Goal: Find specific page/section: Find specific page/section

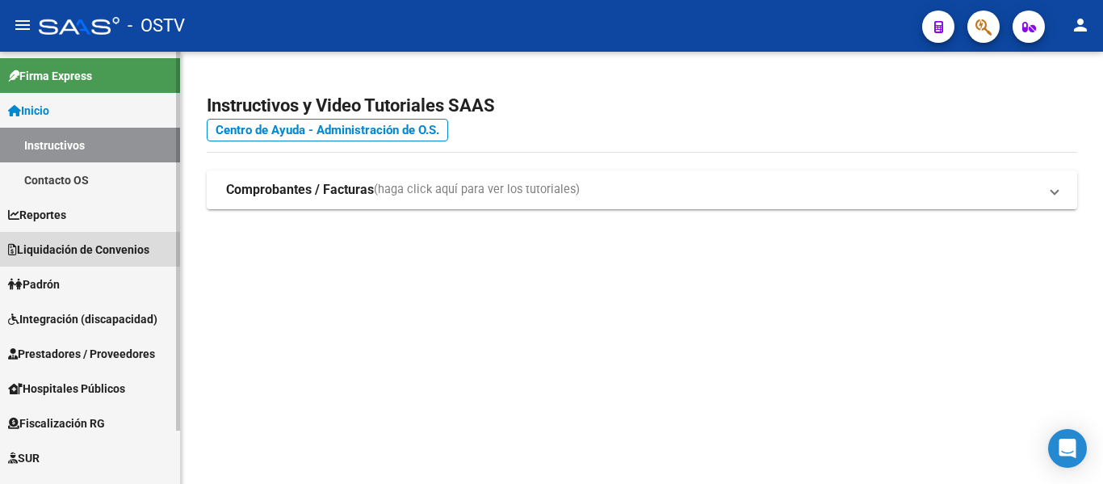
click at [70, 246] on span "Liquidación de Convenios" at bounding box center [78, 250] width 141 height 18
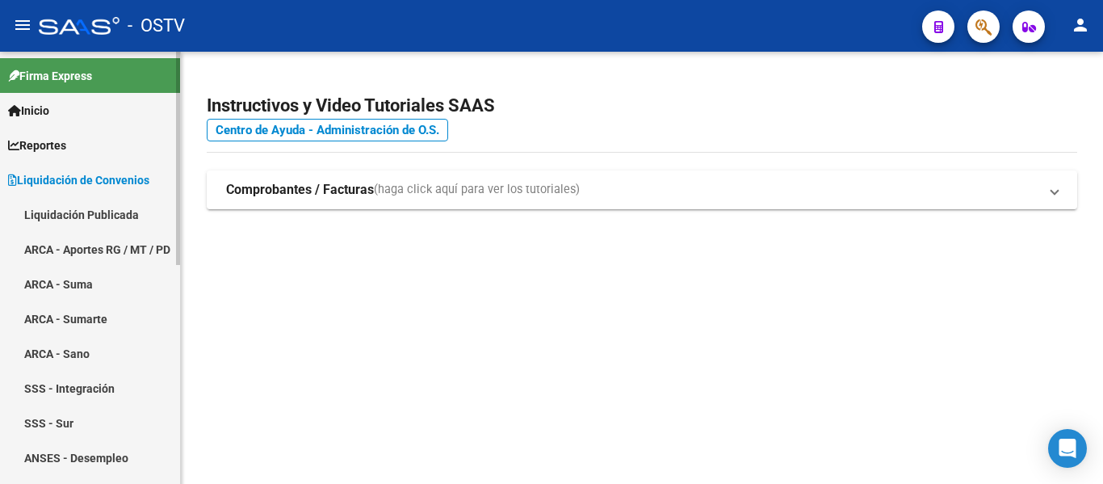
click at [76, 149] on link "Reportes" at bounding box center [90, 145] width 180 height 35
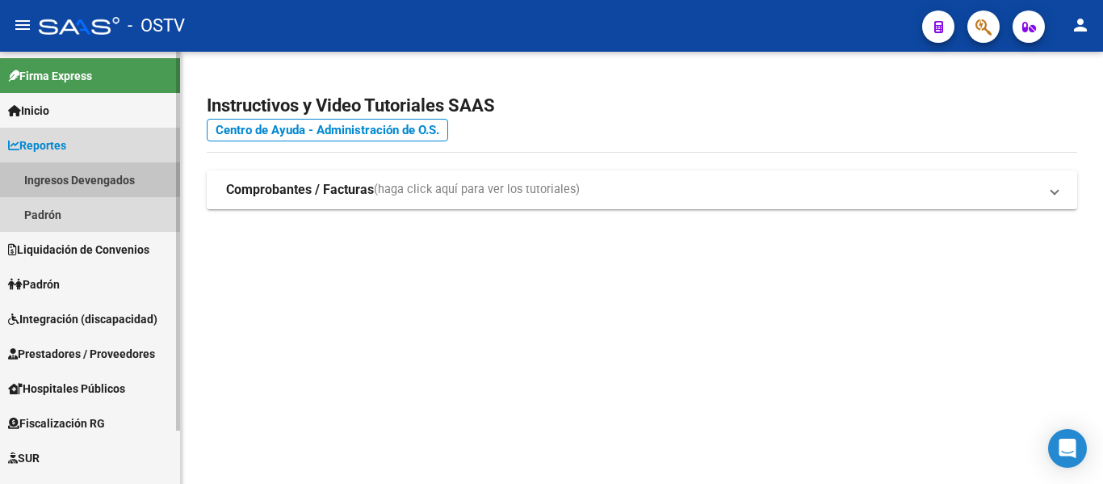
click at [105, 179] on link "Ingresos Devengados" at bounding box center [90, 179] width 180 height 35
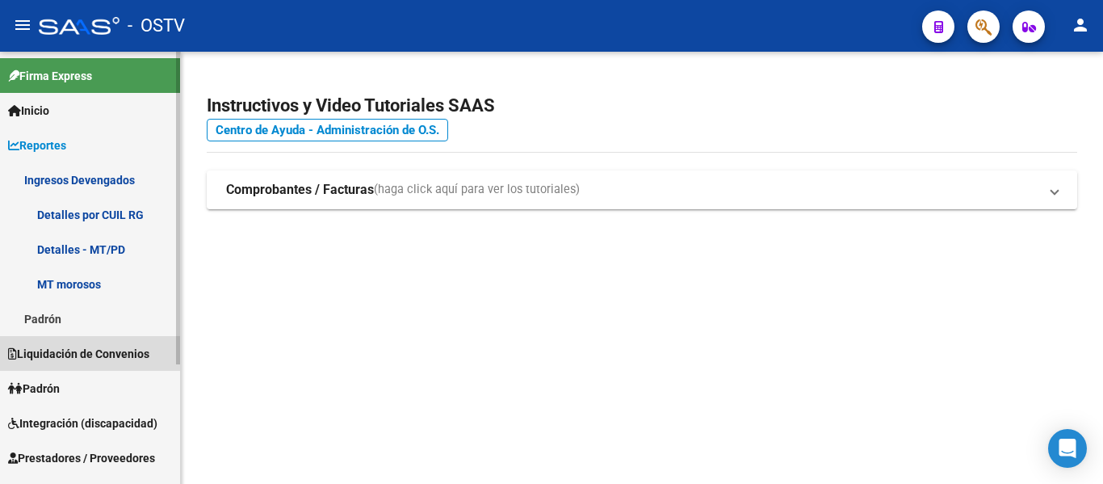
click at [71, 349] on span "Liquidación de Convenios" at bounding box center [78, 354] width 141 height 18
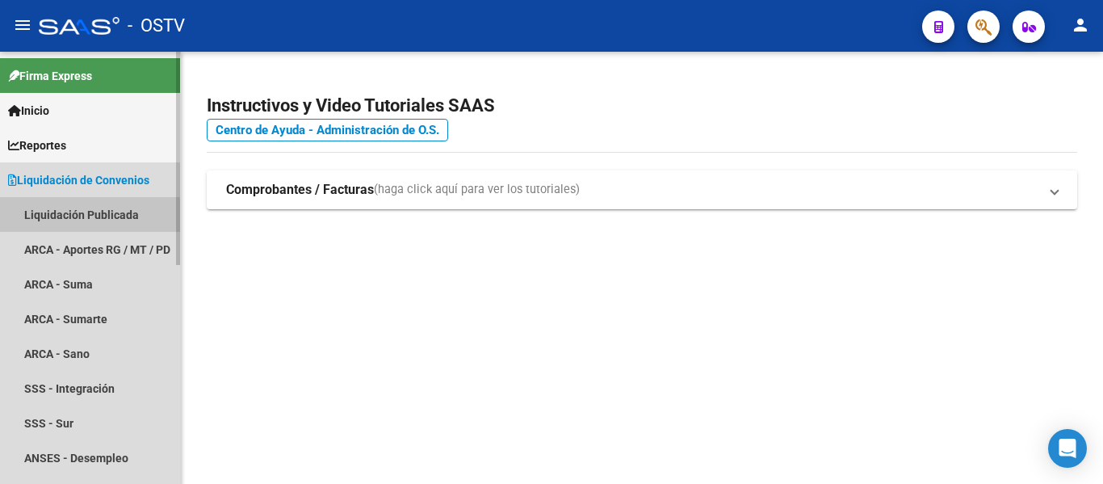
click at [69, 217] on link "Liquidación Publicada" at bounding box center [90, 214] width 180 height 35
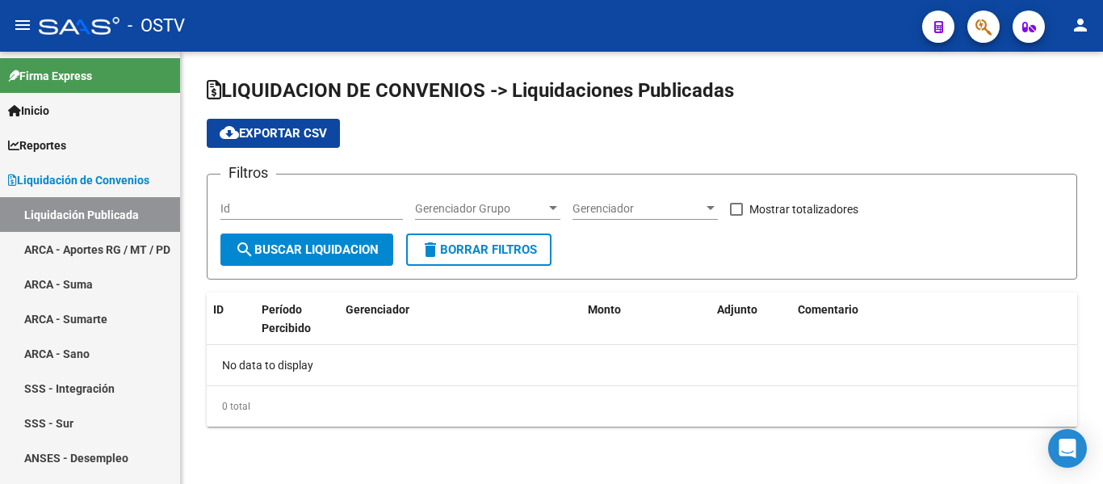
checkbox input "true"
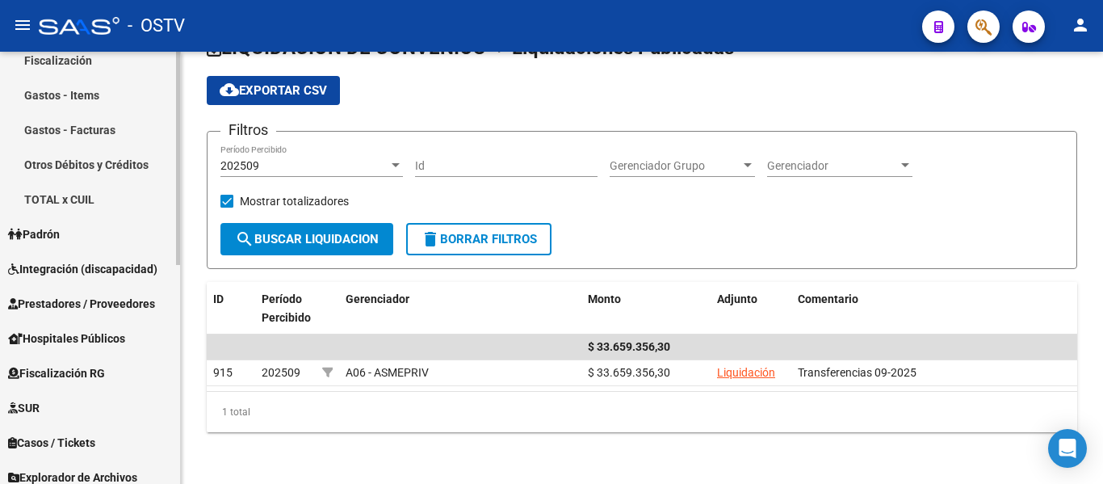
scroll to position [443, 0]
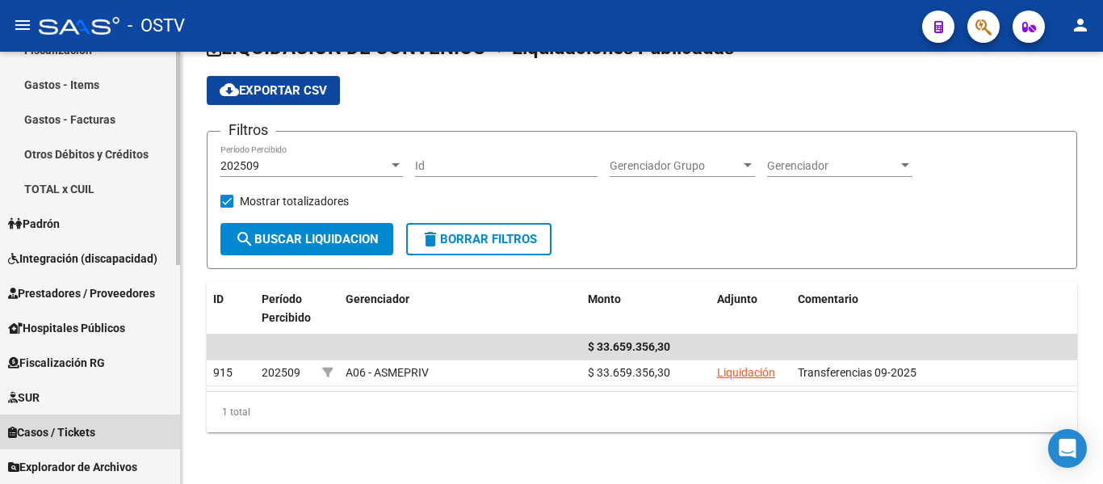
click at [112, 430] on link "Casos / Tickets" at bounding box center [90, 431] width 180 height 35
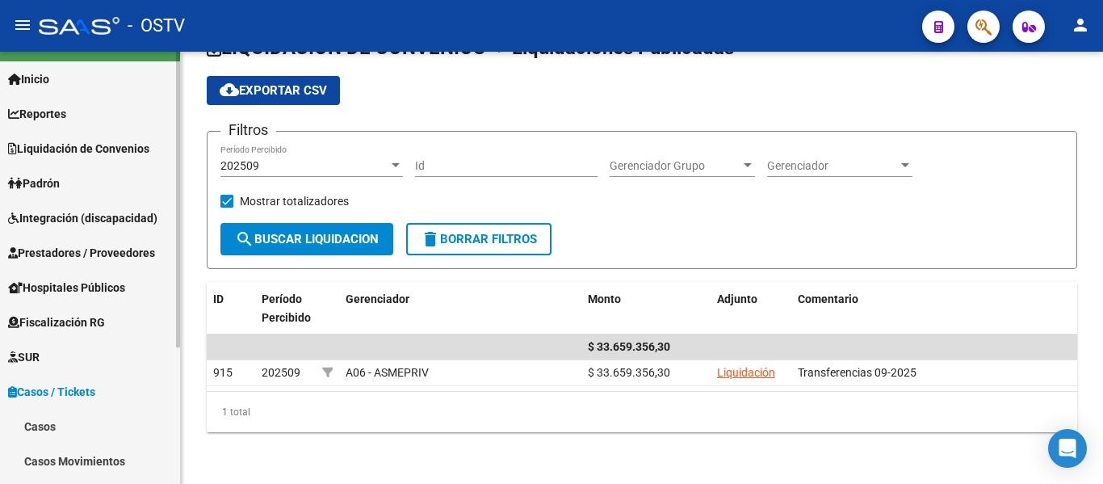
scroll to position [0, 0]
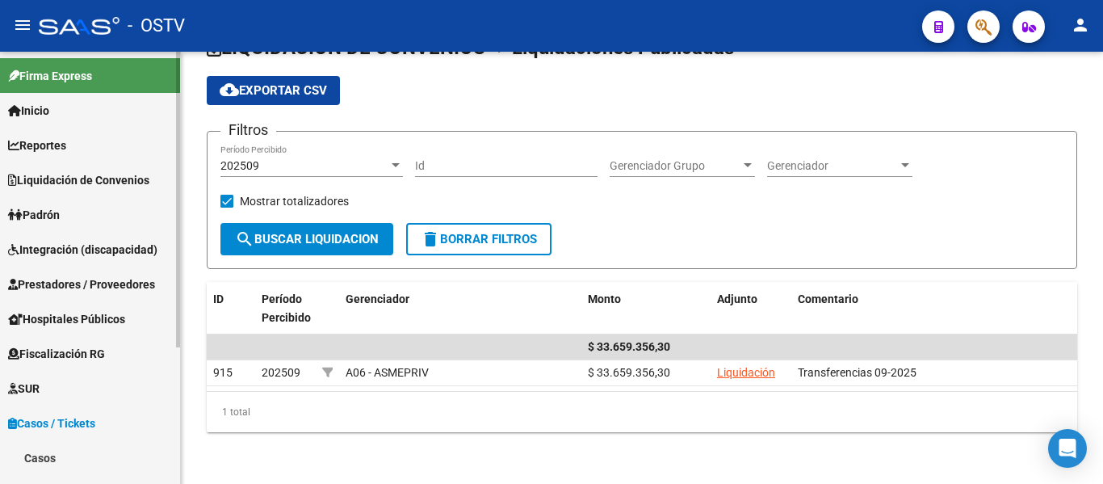
click at [47, 110] on span "Inicio" at bounding box center [28, 111] width 41 height 18
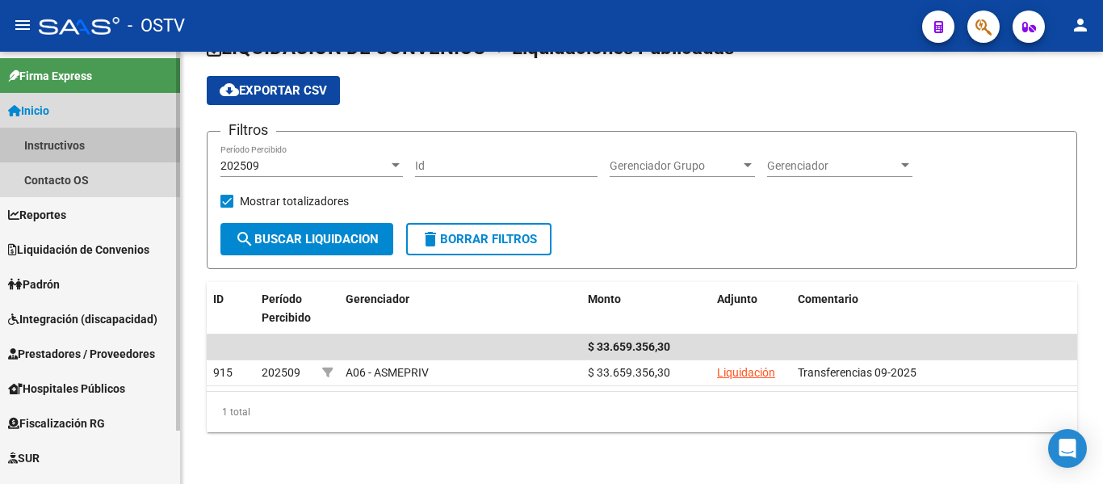
click at [71, 147] on link "Instructivos" at bounding box center [90, 145] width 180 height 35
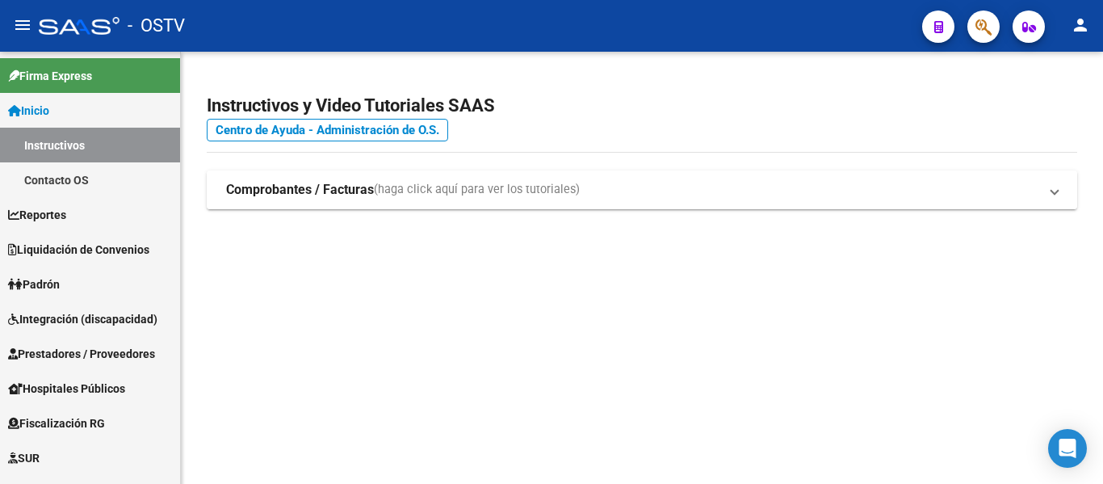
click at [391, 187] on span "(haga click aquí para ver los tutoriales)" at bounding box center [477, 190] width 206 height 18
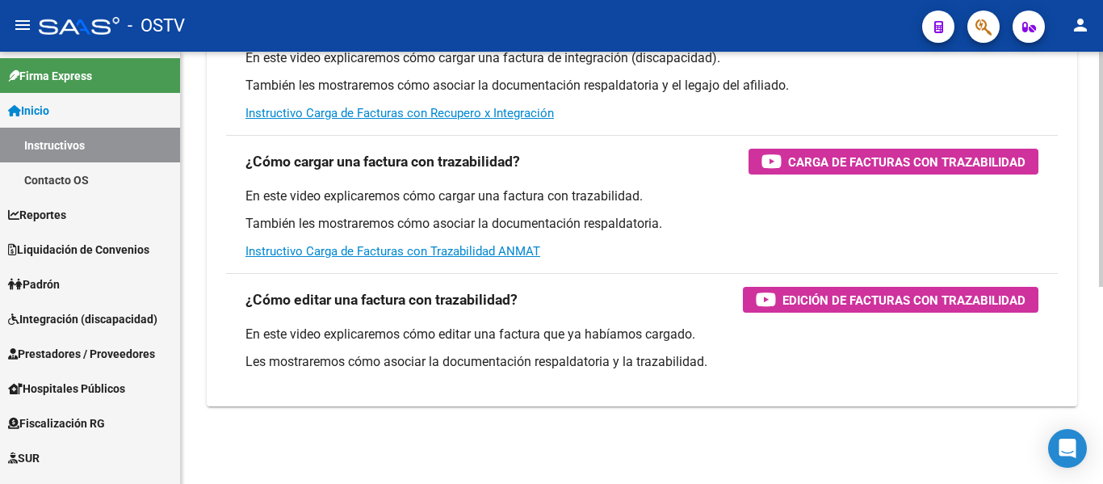
scroll to position [363, 0]
click at [57, 220] on span "Reportes" at bounding box center [37, 215] width 58 height 18
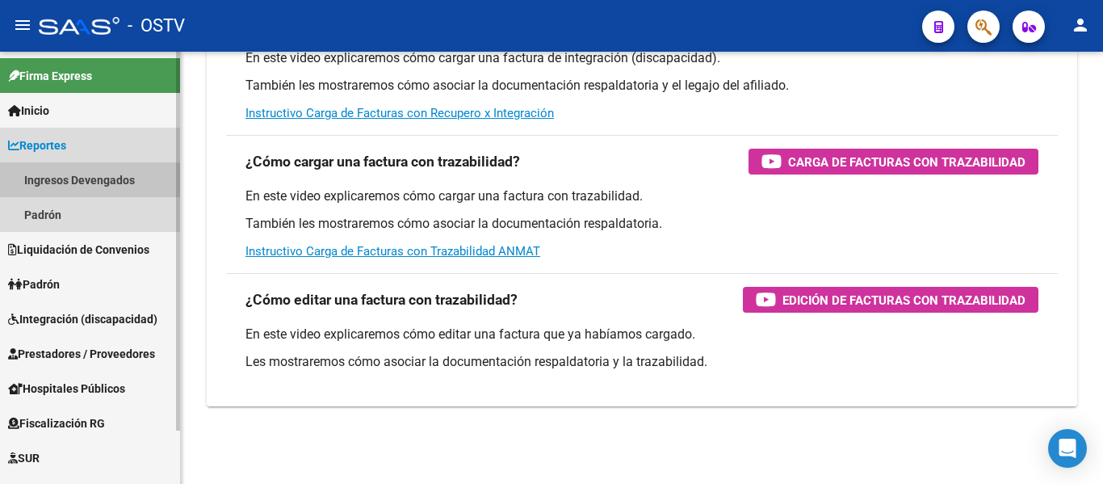
click at [61, 183] on link "Ingresos Devengados" at bounding box center [90, 179] width 180 height 35
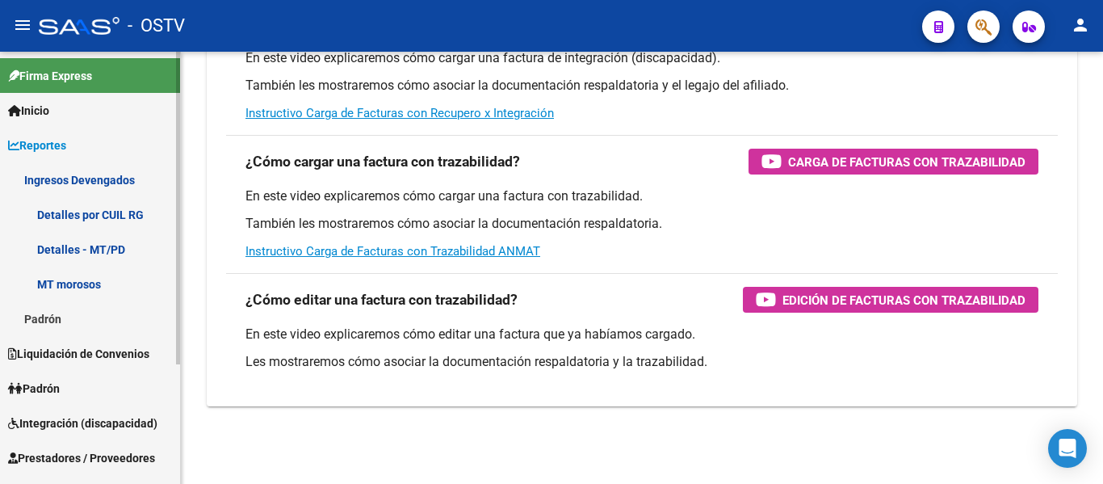
click at [90, 217] on link "Detalles por CUIL RG" at bounding box center [90, 214] width 180 height 35
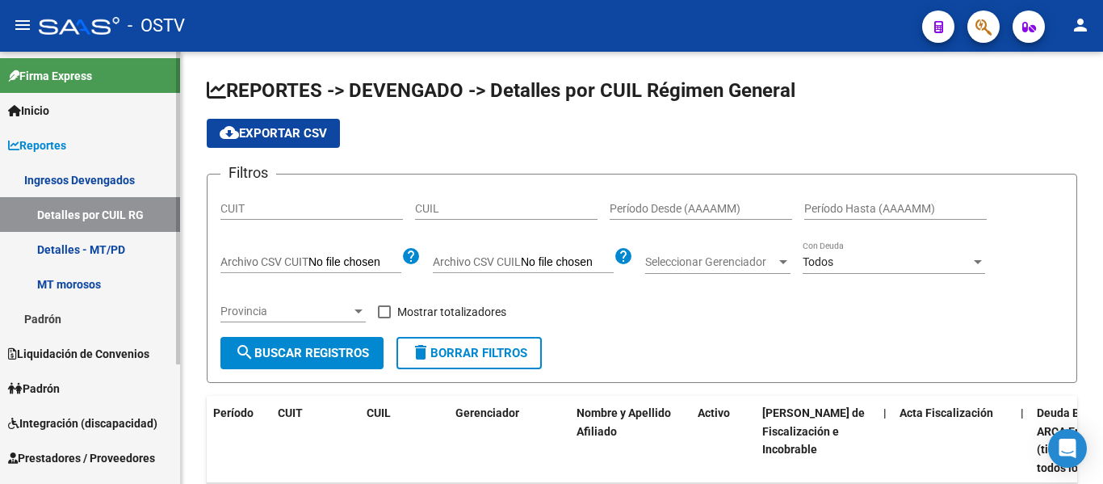
scroll to position [81, 0]
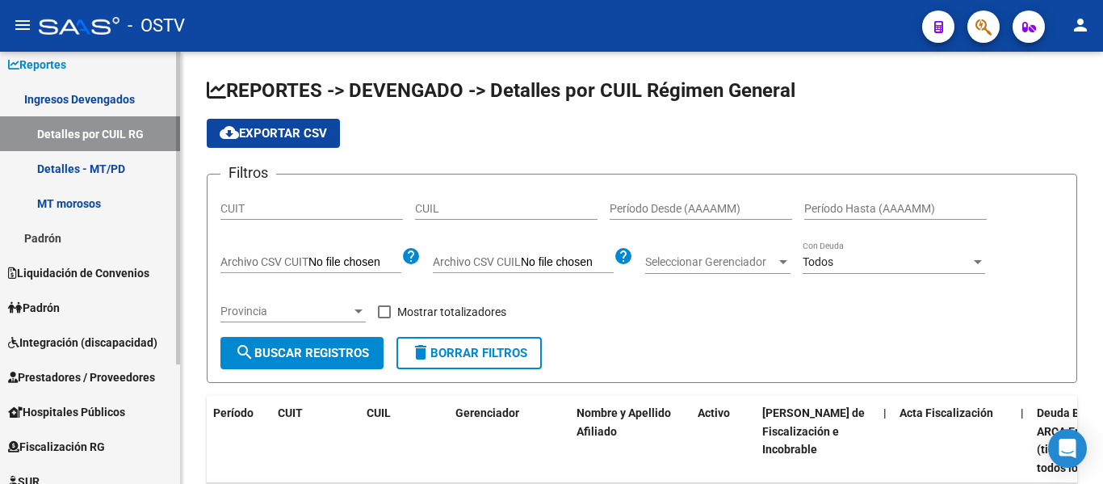
click at [90, 276] on span "Liquidación de Convenios" at bounding box center [78, 273] width 141 height 18
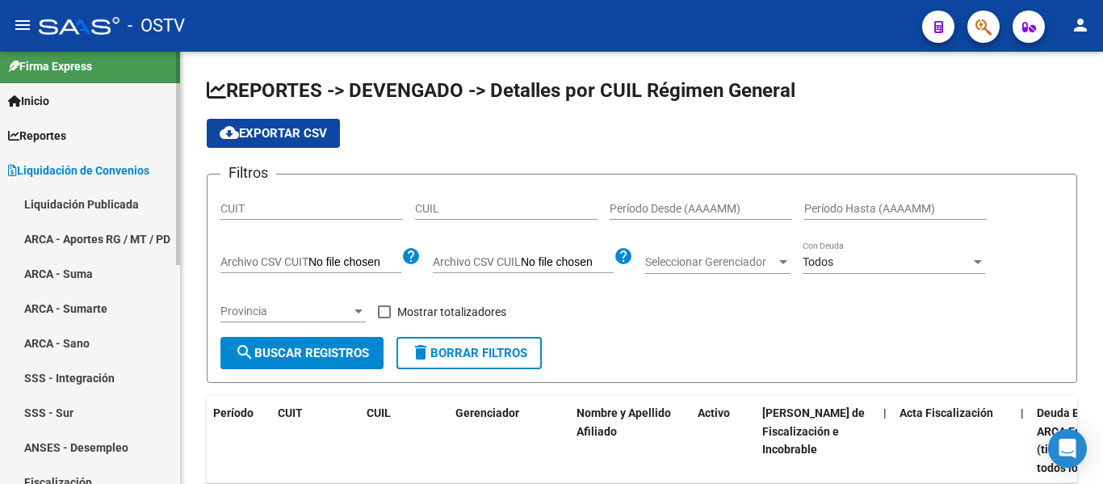
scroll to position [0, 0]
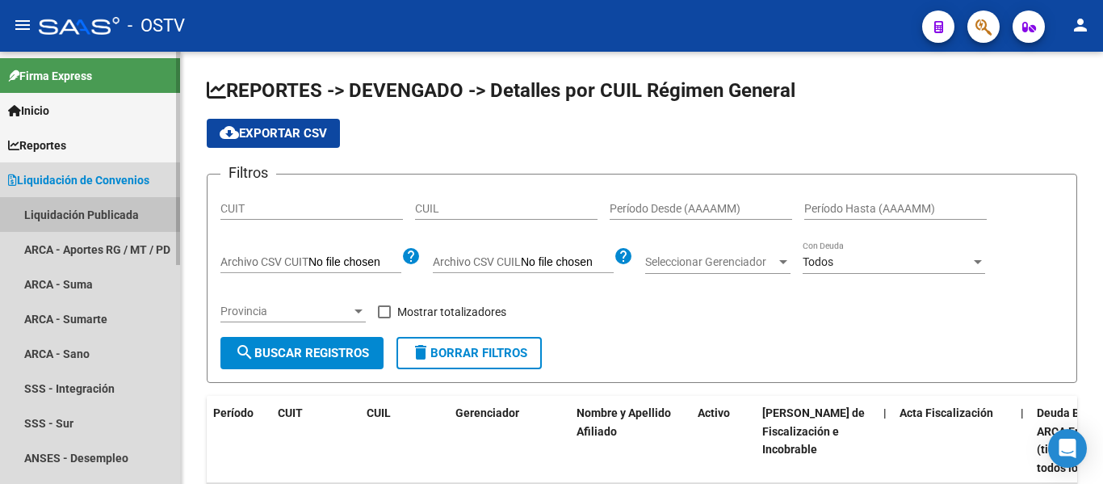
click at [73, 216] on link "Liquidación Publicada" at bounding box center [90, 214] width 180 height 35
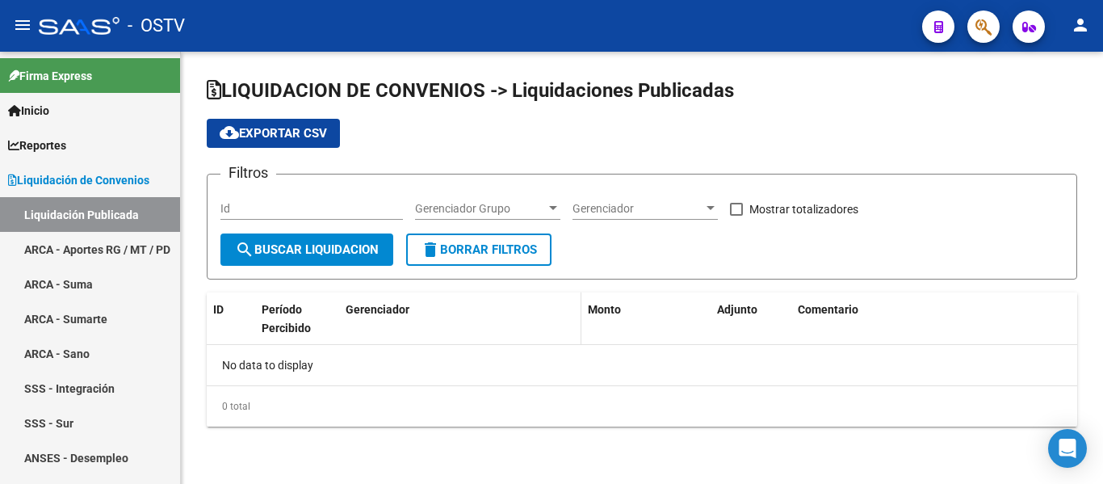
checkbox input "true"
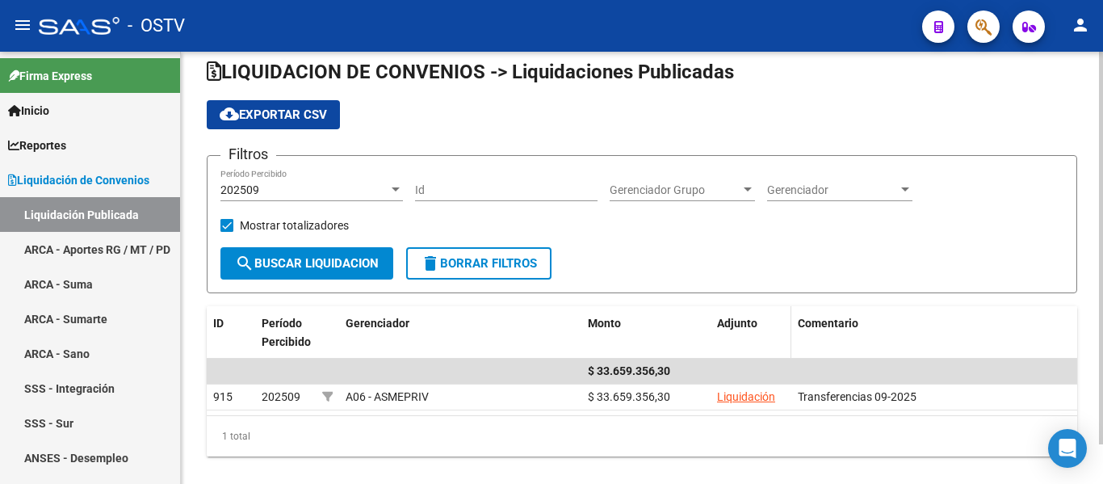
scroll to position [44, 0]
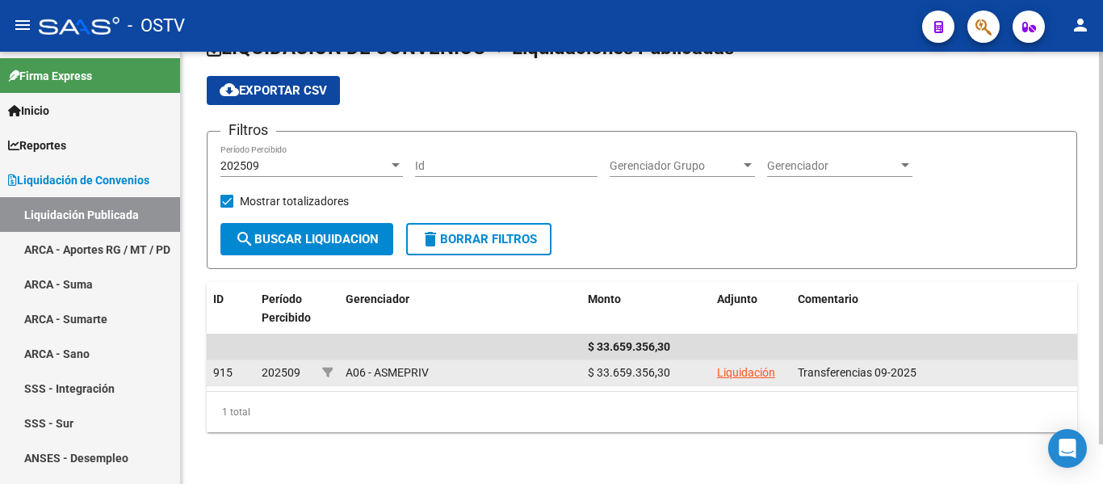
click at [748, 374] on link "Liquidación" at bounding box center [746, 372] width 58 height 13
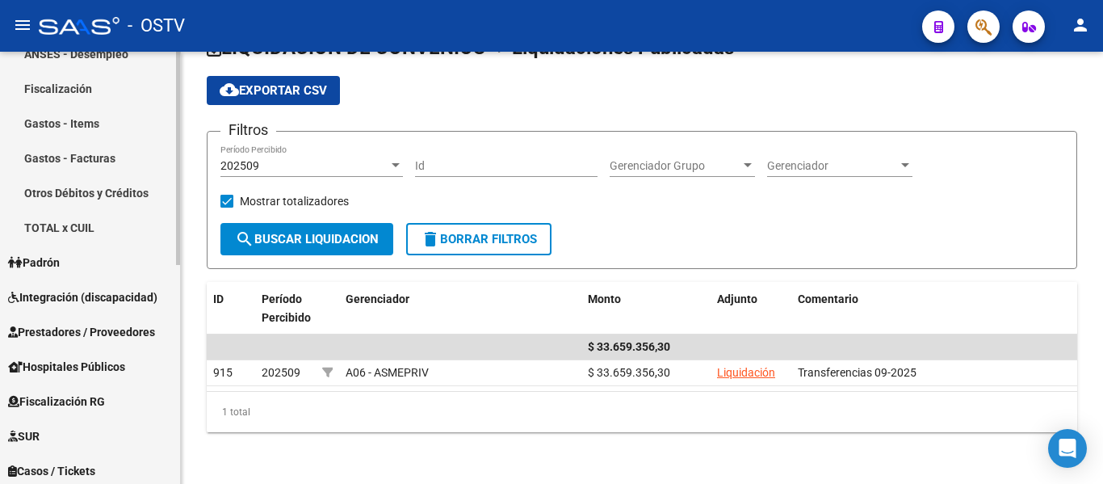
scroll to position [443, 0]
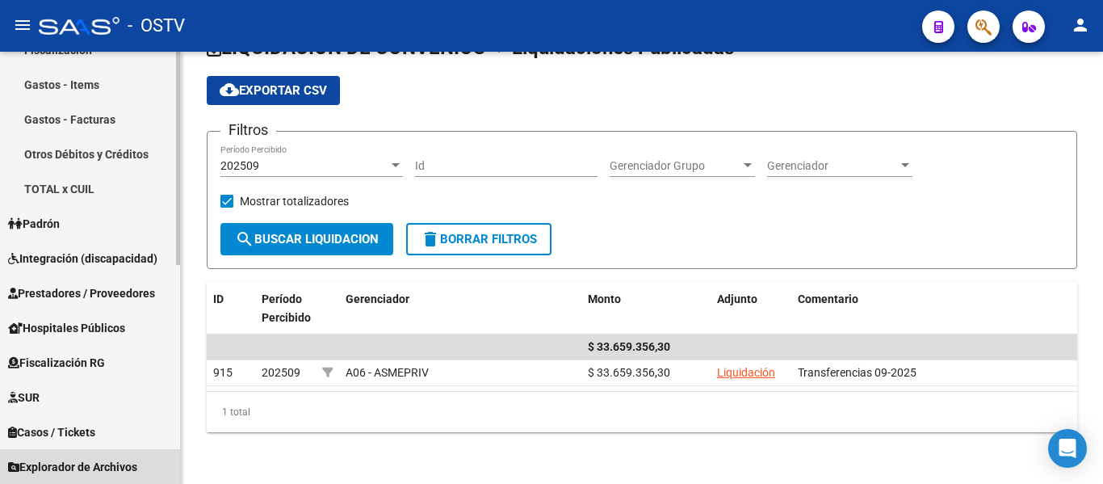
click at [105, 464] on span "Explorador de Archivos" at bounding box center [72, 467] width 129 height 18
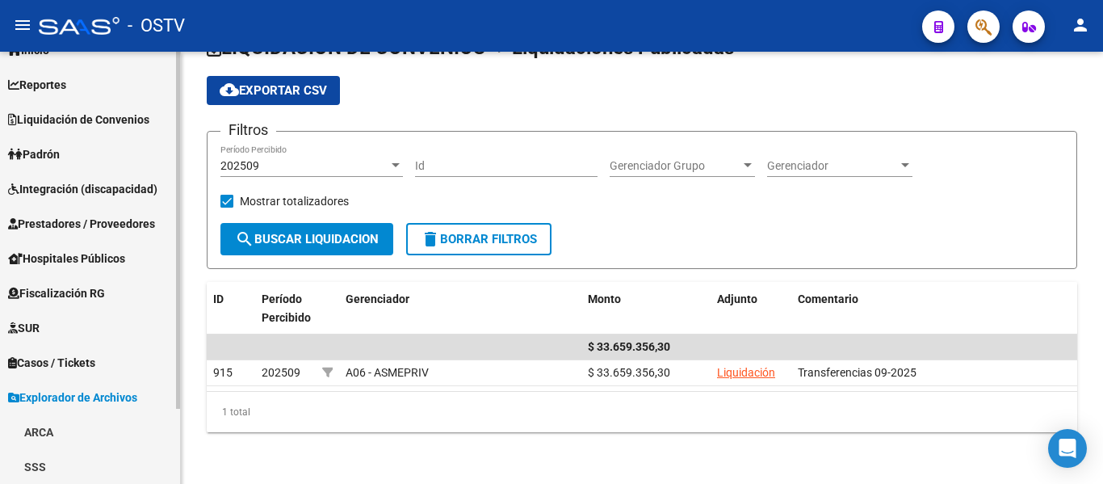
scroll to position [61, 0]
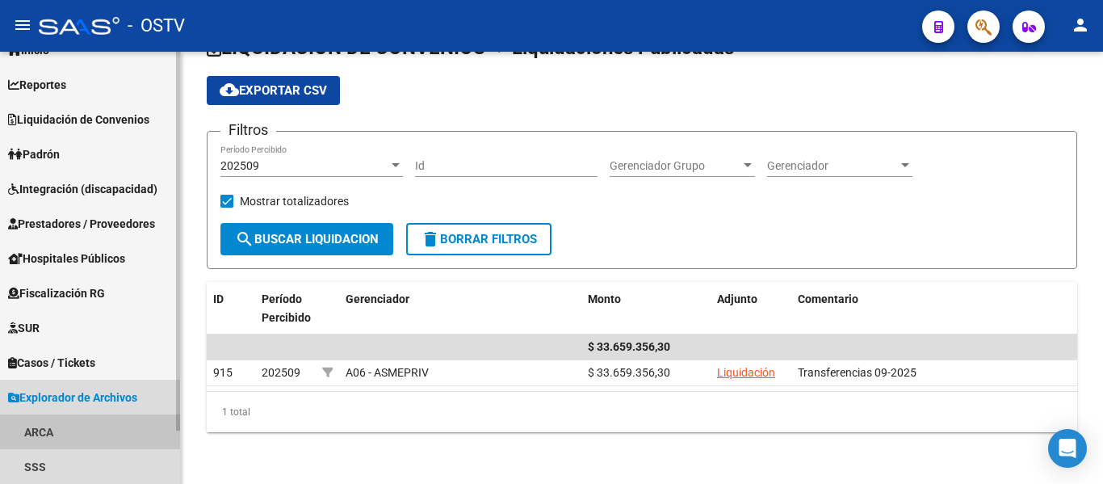
click at [52, 430] on link "ARCA" at bounding box center [90, 431] width 180 height 35
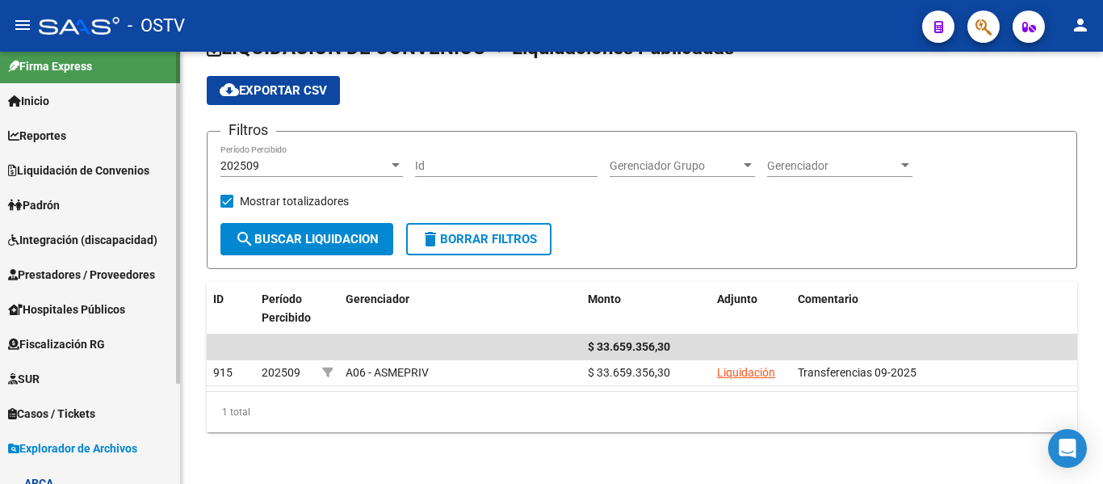
scroll to position [0, 0]
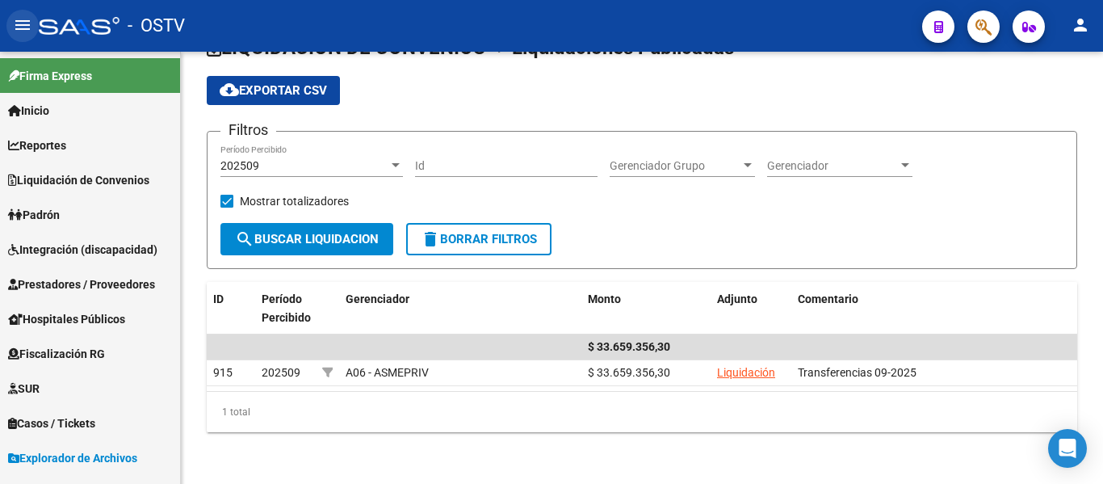
click at [19, 23] on mat-icon "menu" at bounding box center [22, 24] width 19 height 19
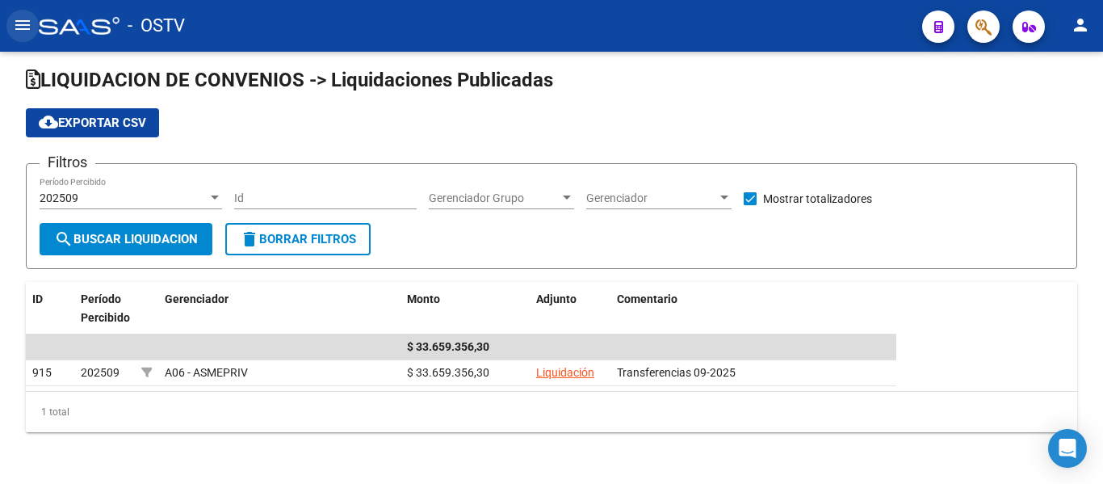
click at [19, 23] on mat-icon "menu" at bounding box center [22, 24] width 19 height 19
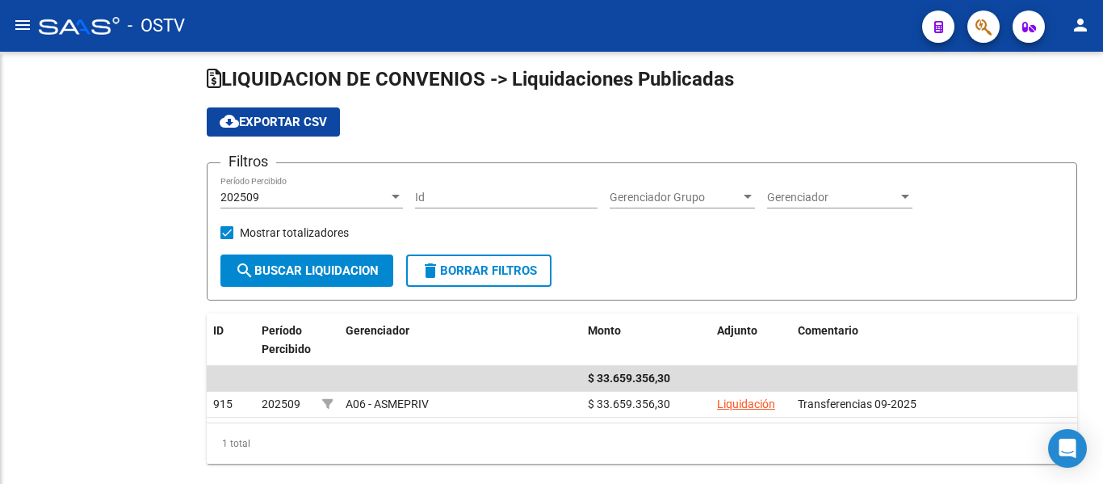
scroll to position [44, 0]
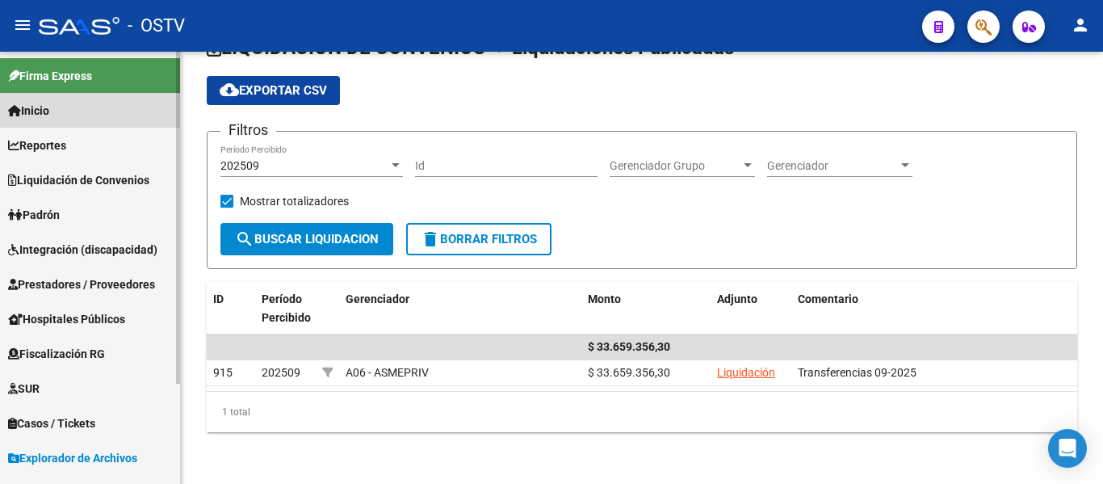
click at [58, 109] on link "Inicio" at bounding box center [90, 110] width 180 height 35
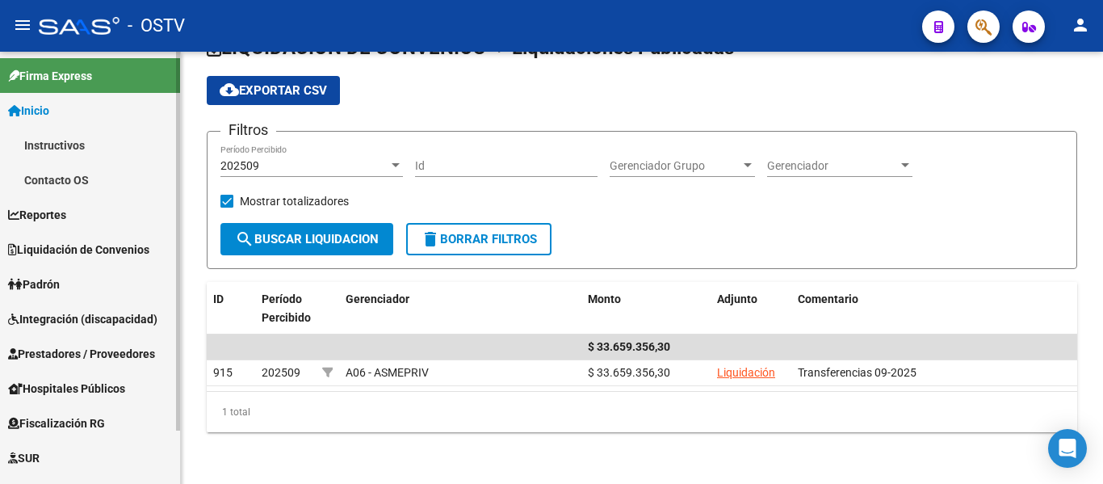
click at [69, 183] on link "Contacto OS" at bounding box center [90, 179] width 180 height 35
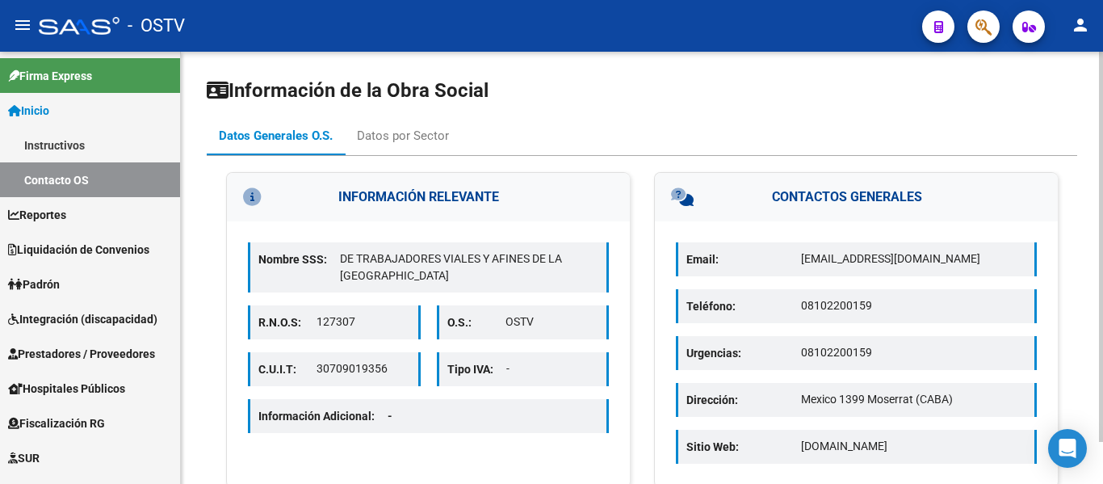
scroll to position [47, 0]
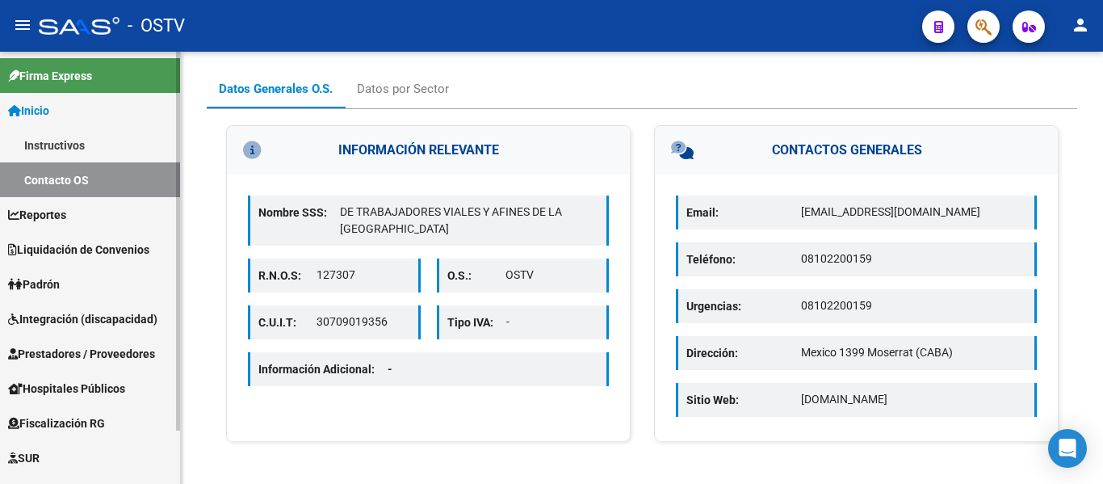
click at [41, 216] on span "Reportes" at bounding box center [37, 215] width 58 height 18
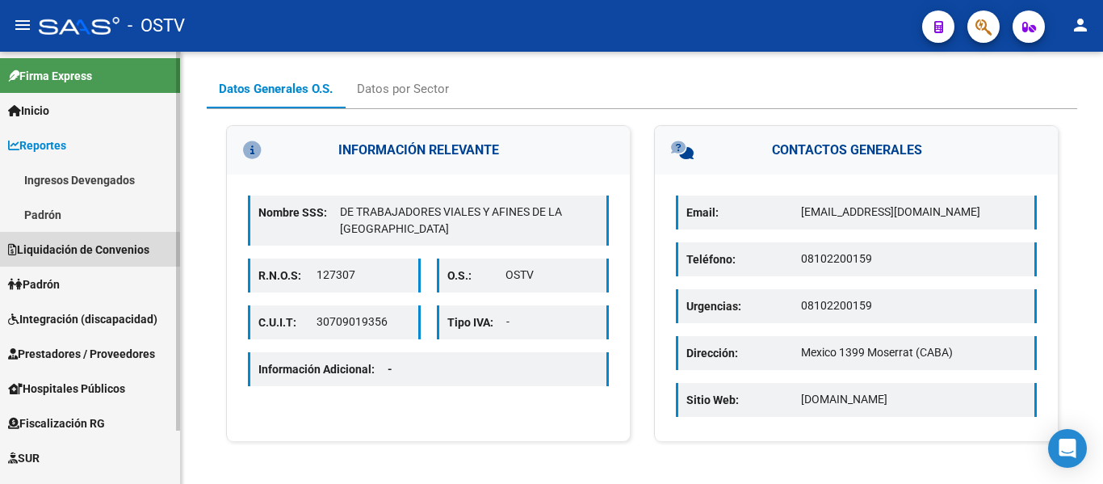
click at [56, 250] on span "Liquidación de Convenios" at bounding box center [78, 250] width 141 height 18
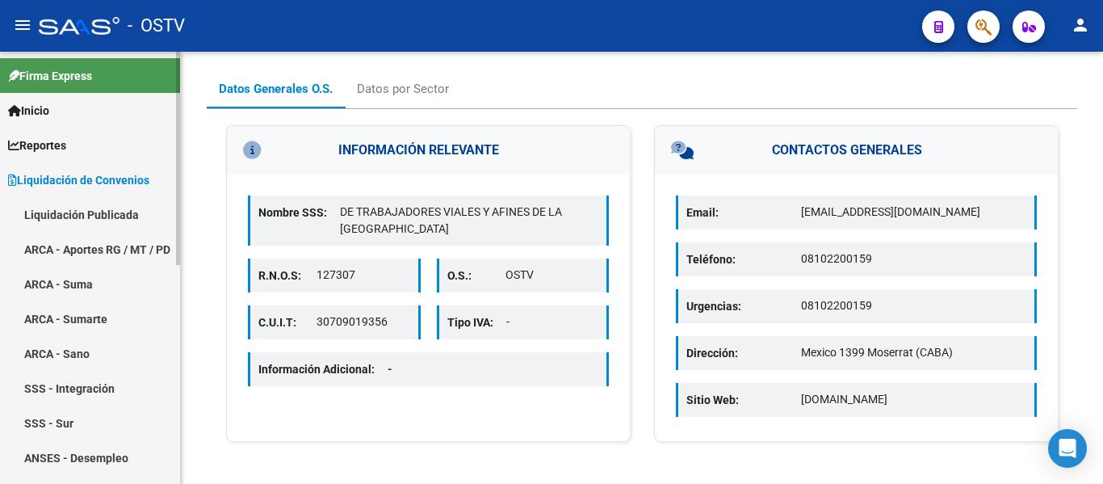
click at [61, 288] on link "ARCA - Suma" at bounding box center [90, 283] width 180 height 35
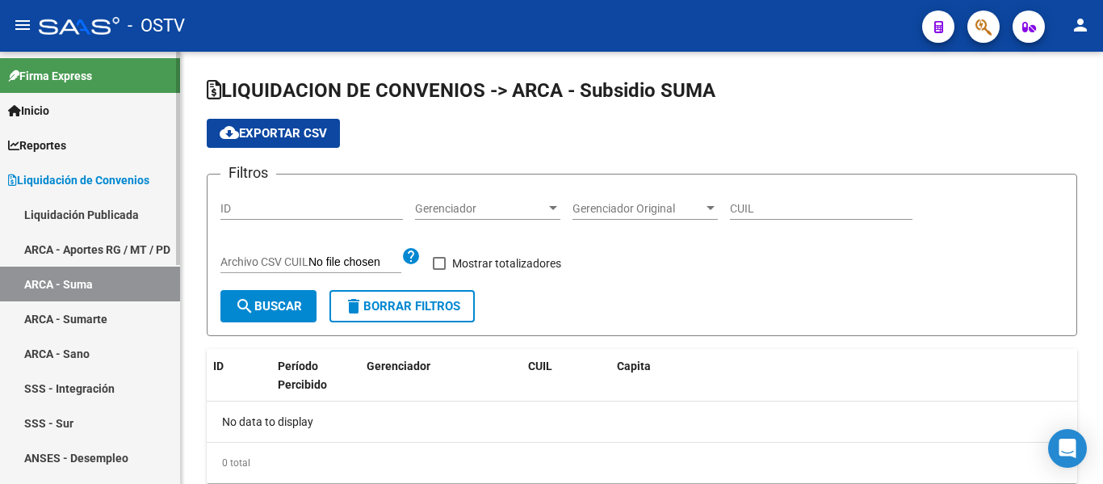
checkbox input "true"
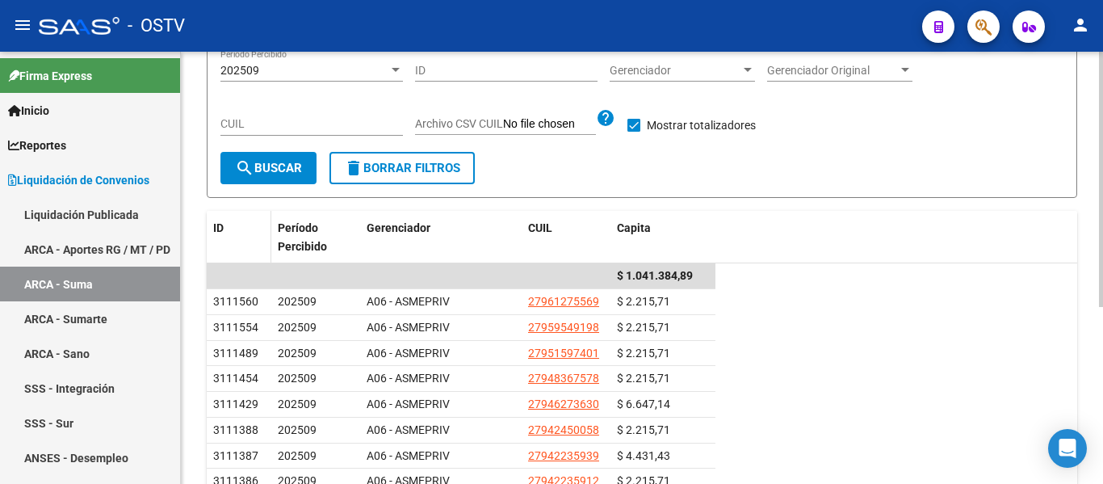
scroll to position [162, 0]
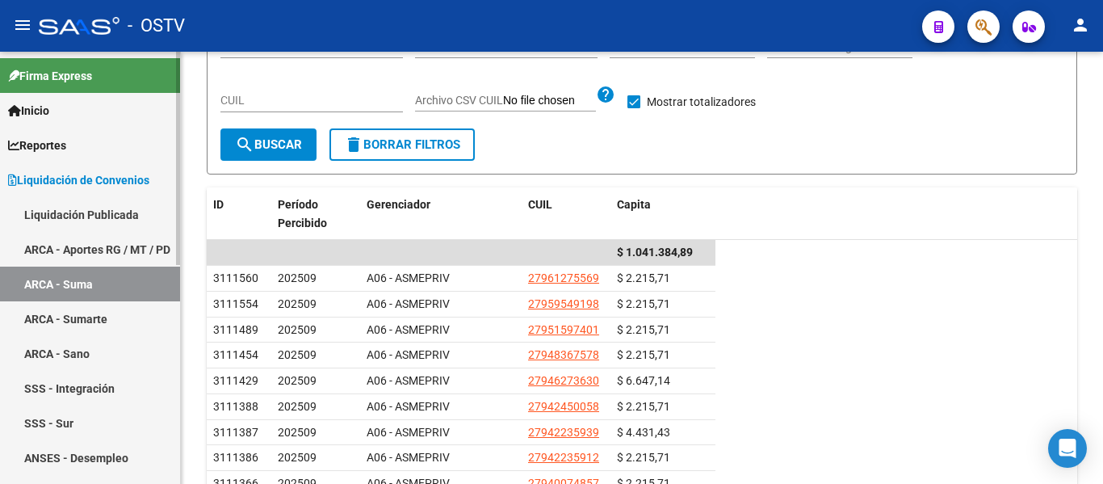
click at [74, 322] on link "ARCA - Sumarte" at bounding box center [90, 318] width 180 height 35
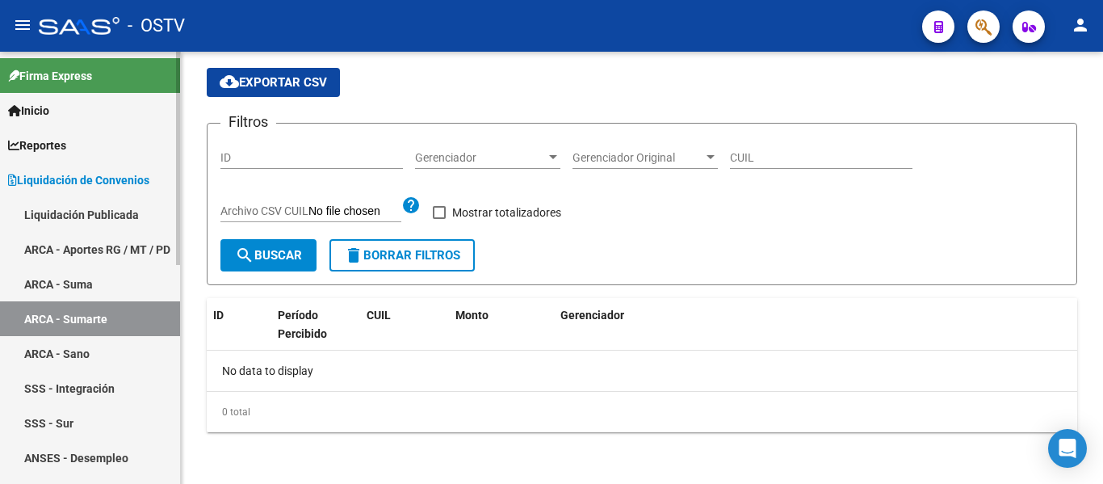
checkbox input "true"
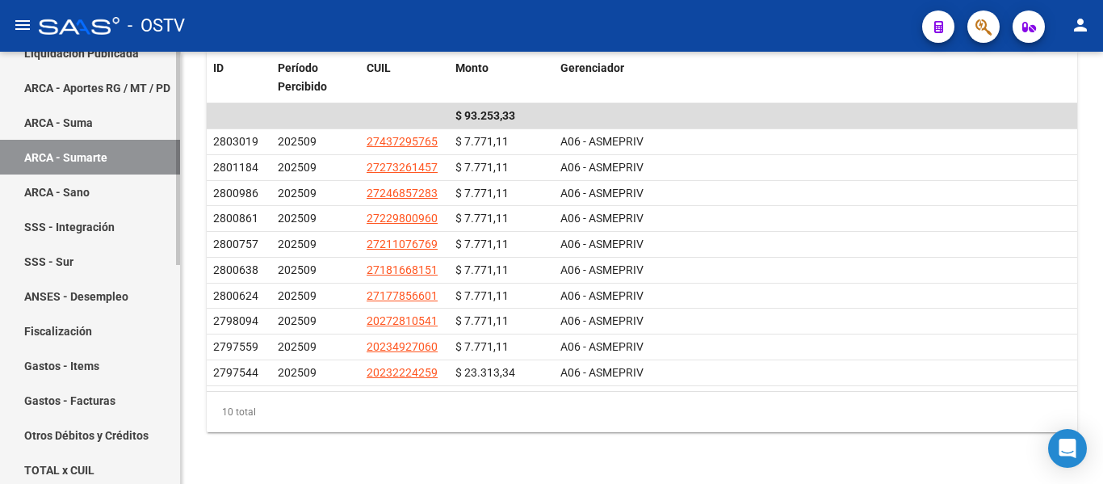
scroll to position [242, 0]
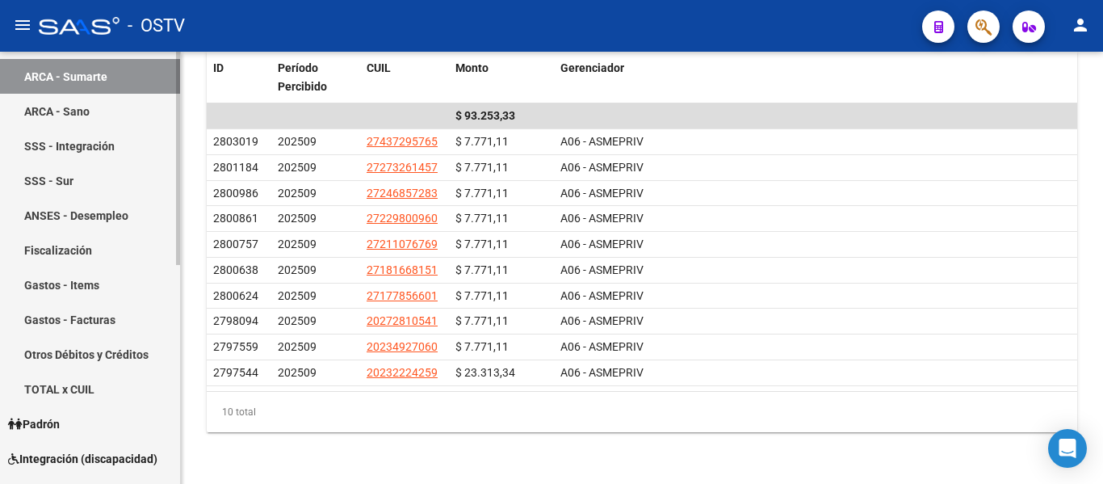
click at [60, 181] on link "SSS - Sur" at bounding box center [90, 180] width 180 height 35
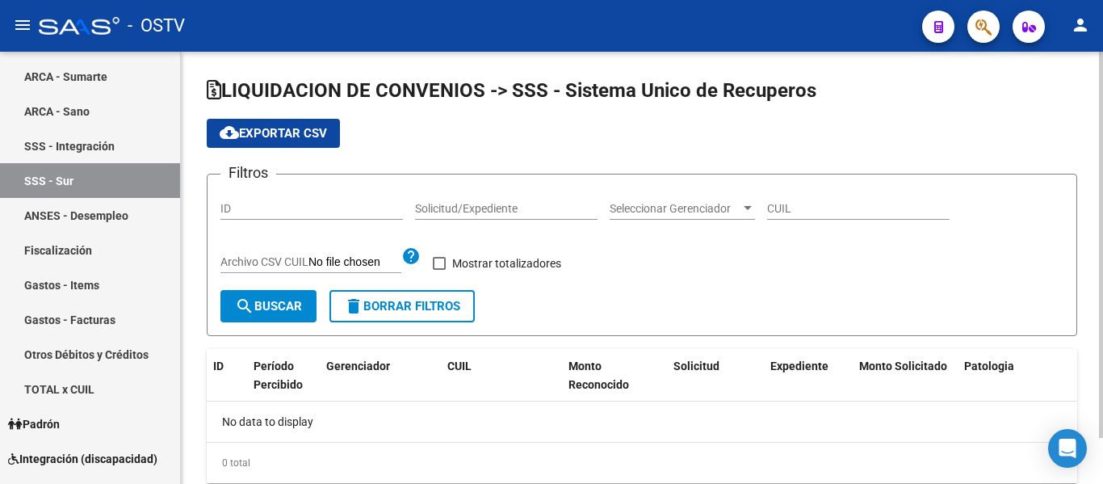
checkbox input "true"
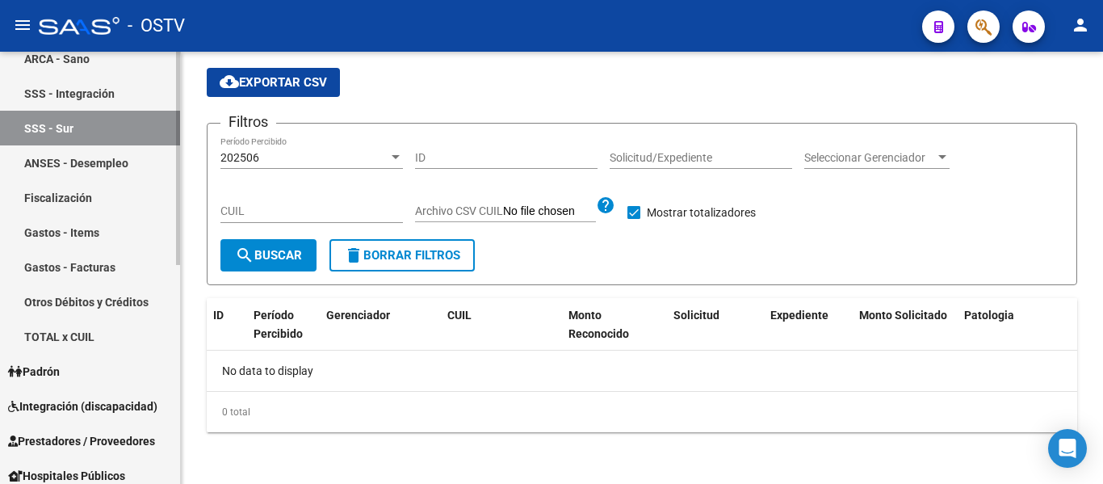
scroll to position [323, 0]
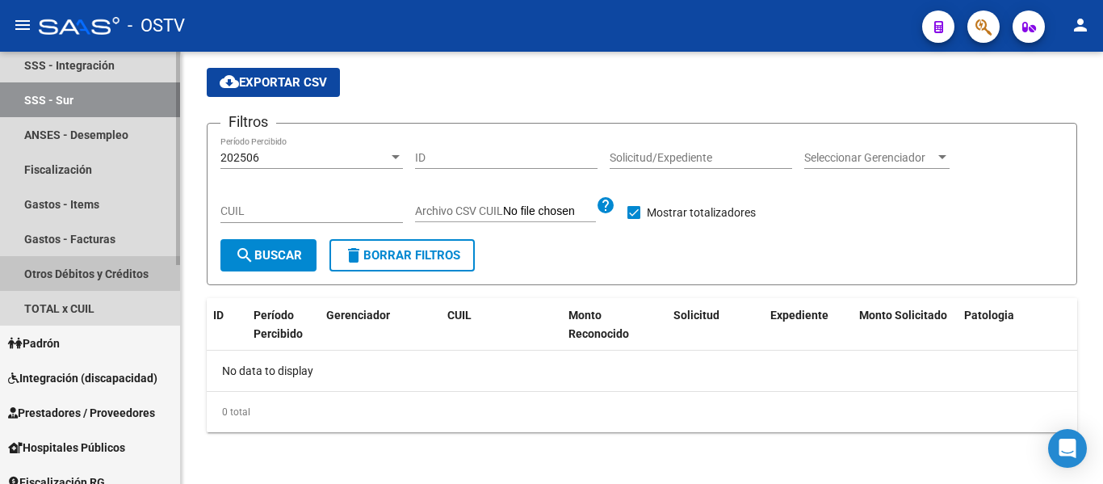
click at [91, 276] on link "Otros Débitos y Créditos" at bounding box center [90, 273] width 180 height 35
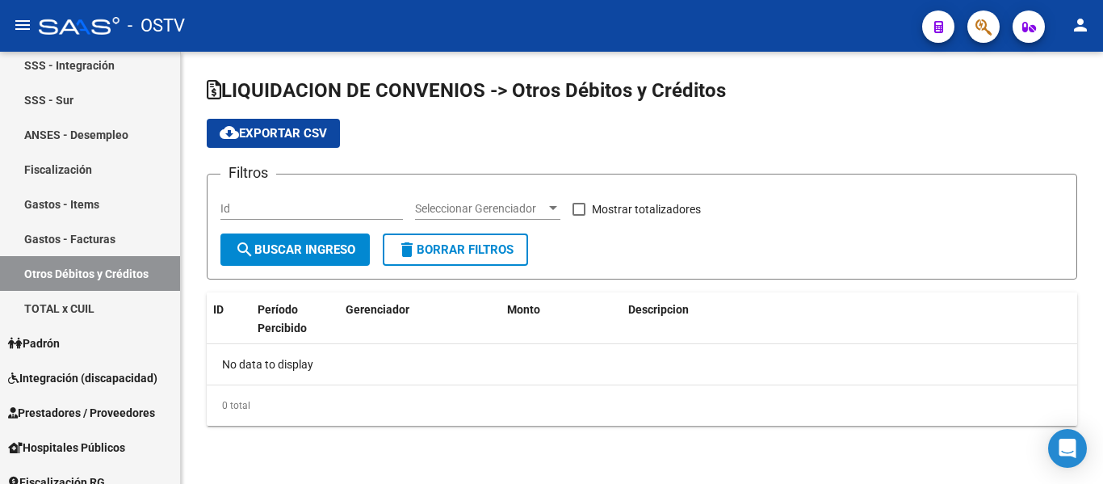
checkbox input "true"
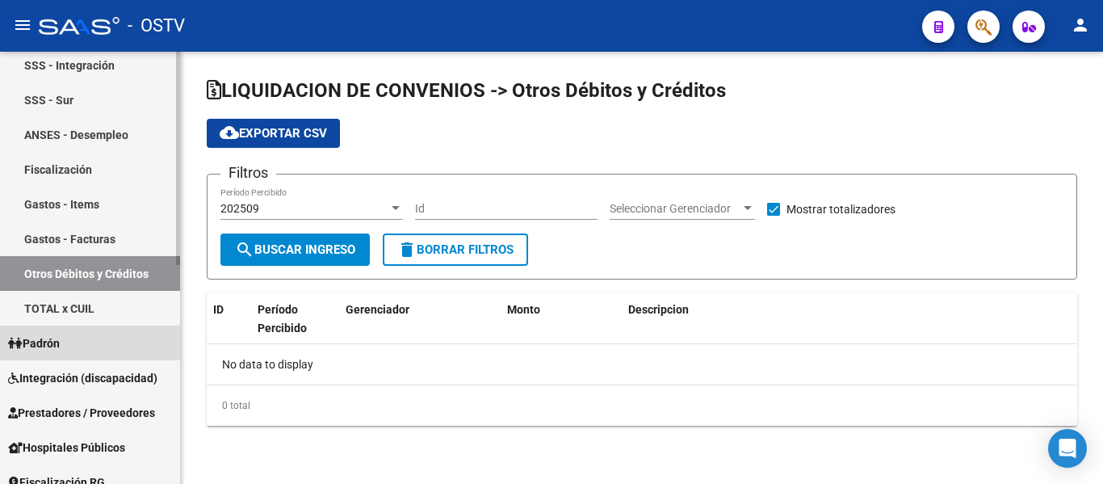
click at [69, 341] on link "Padrón" at bounding box center [90, 342] width 180 height 35
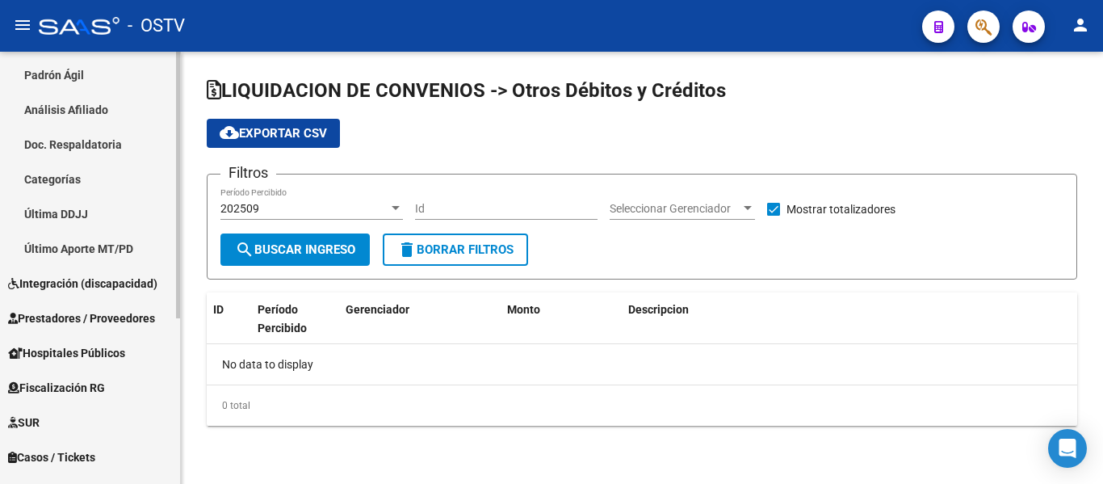
scroll to position [269, 0]
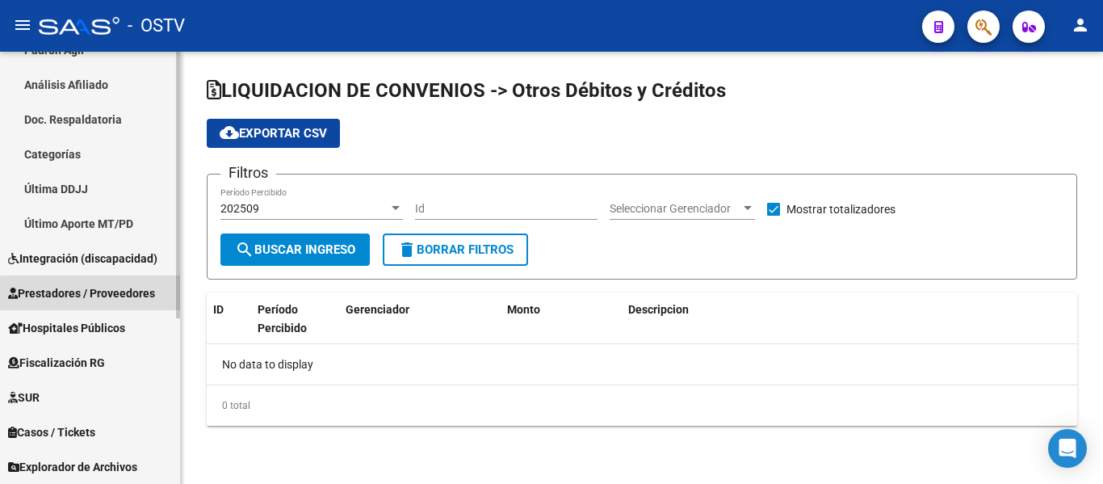
click at [98, 299] on span "Prestadores / Proveedores" at bounding box center [81, 293] width 147 height 18
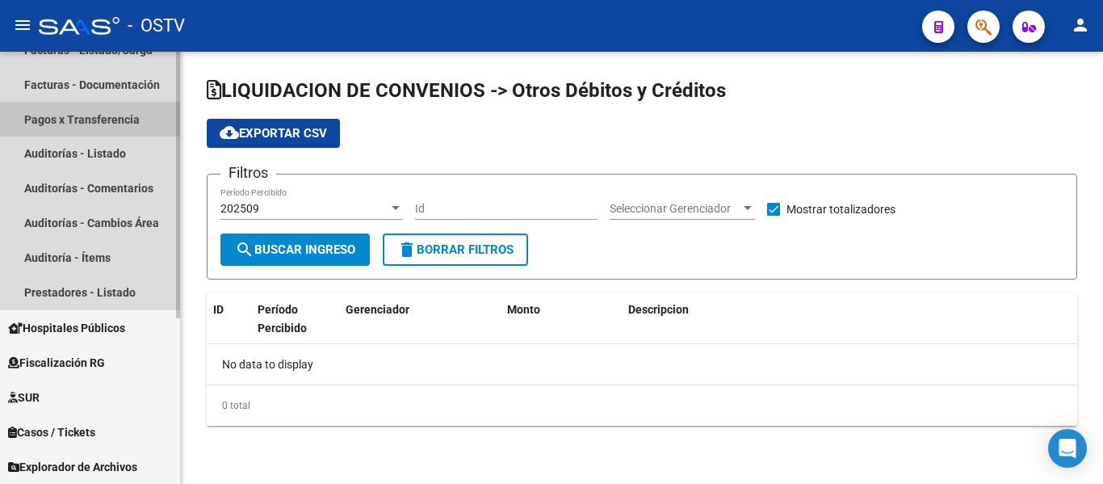
click at [110, 111] on link "Pagos x Transferencia" at bounding box center [90, 119] width 180 height 35
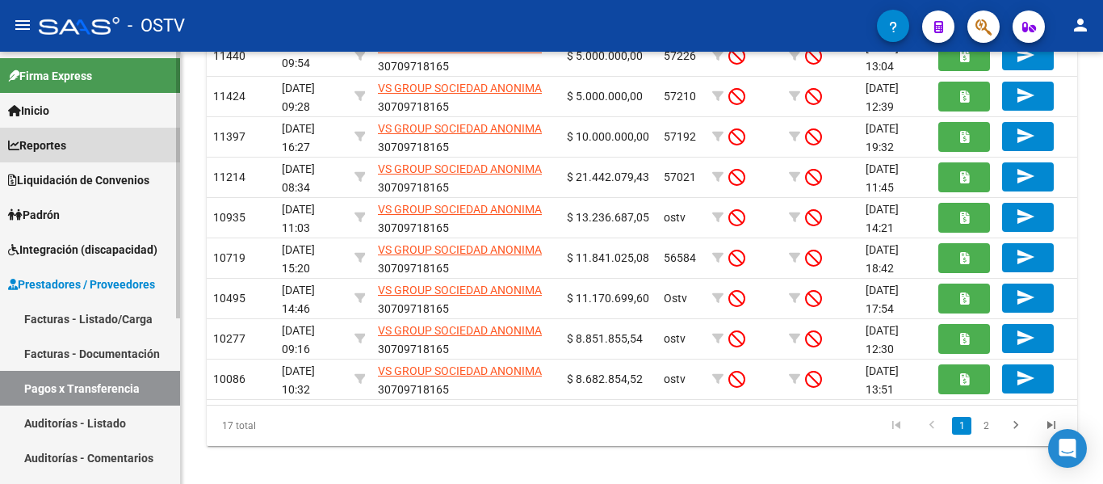
click at [46, 142] on span "Reportes" at bounding box center [37, 145] width 58 height 18
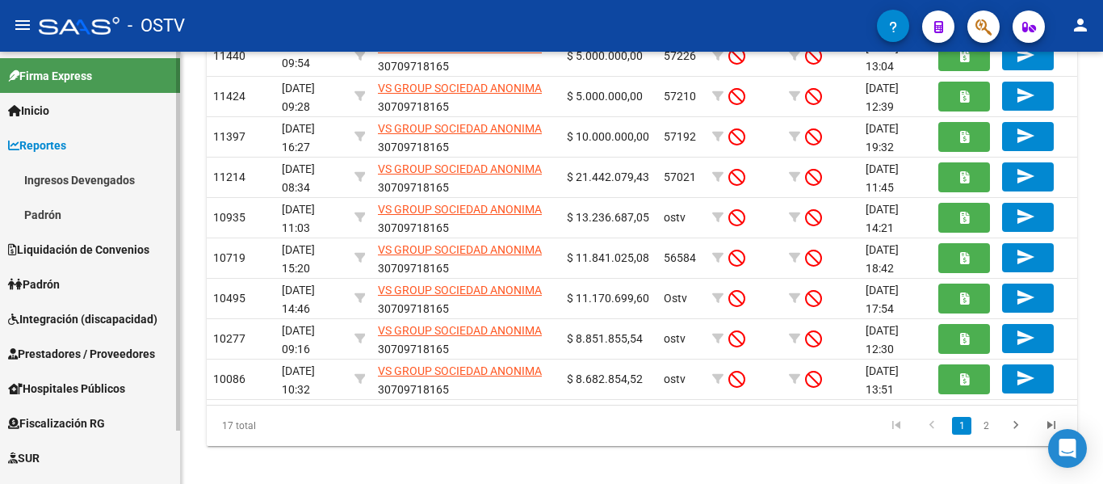
click at [61, 244] on span "Liquidación de Convenios" at bounding box center [78, 250] width 141 height 18
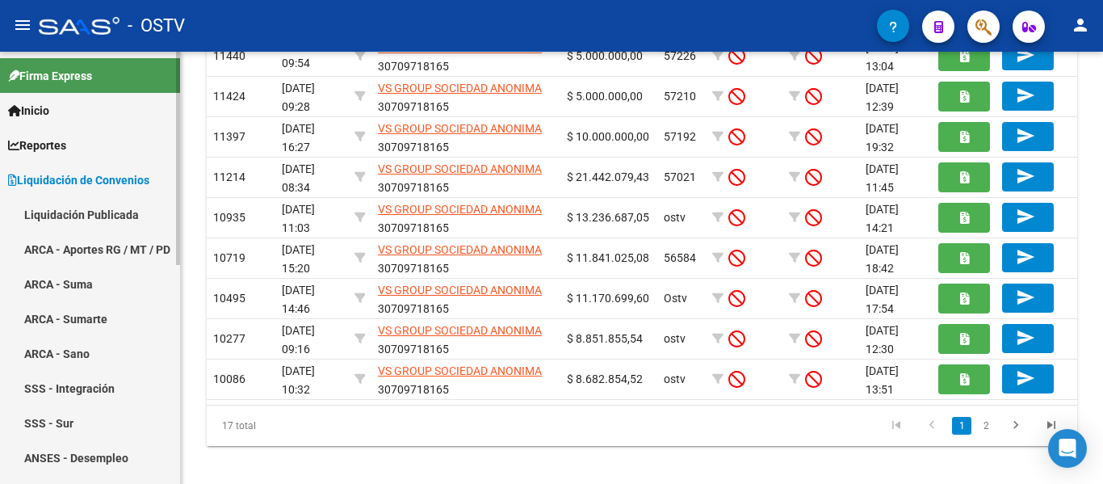
click at [74, 220] on link "Liquidación Publicada" at bounding box center [90, 214] width 180 height 35
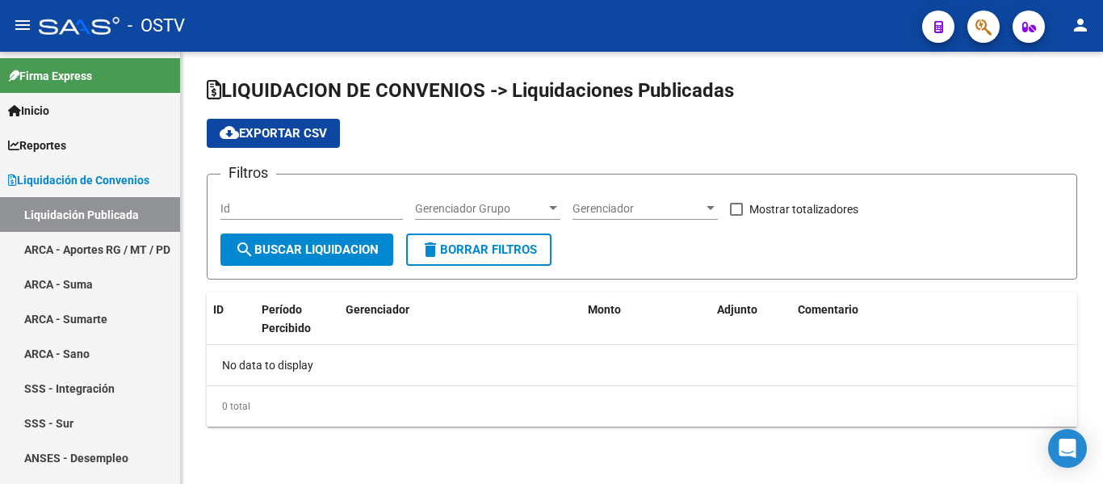
checkbox input "true"
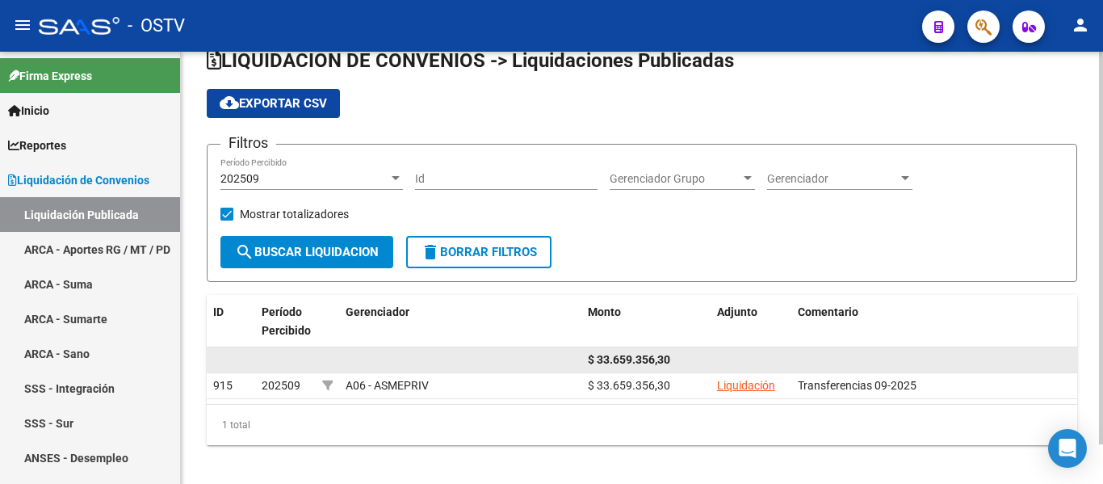
scroll to position [44, 0]
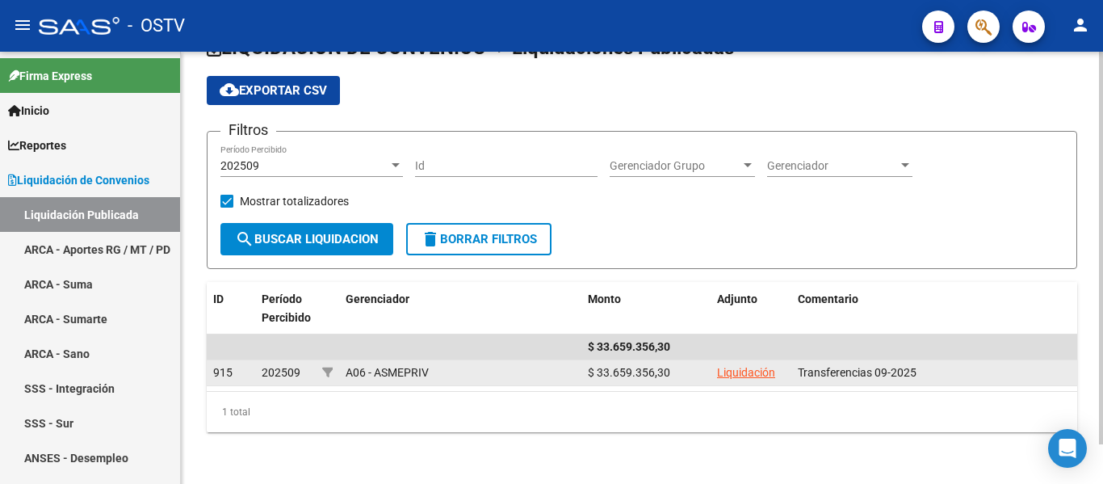
click at [745, 371] on link "Liquidación" at bounding box center [746, 372] width 58 height 13
